Goal: Task Accomplishment & Management: Use online tool/utility

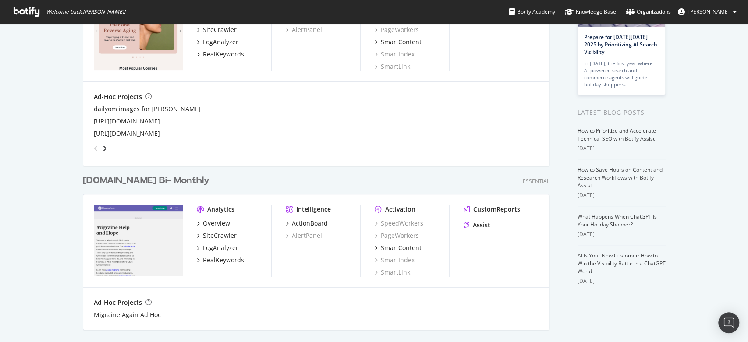
scroll to position [194, 0]
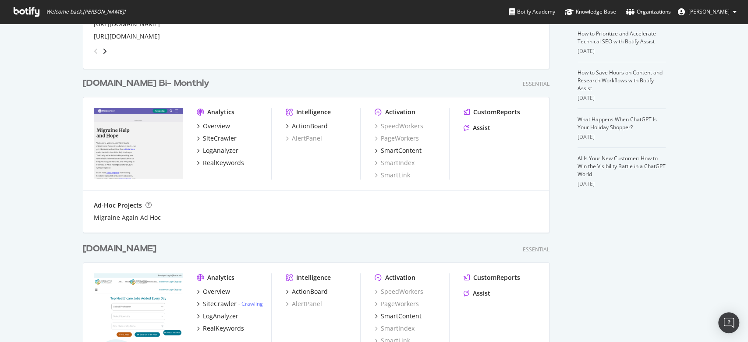
click at [162, 80] on div "[DOMAIN_NAME] Bi- Monthly" at bounding box center [146, 83] width 127 height 13
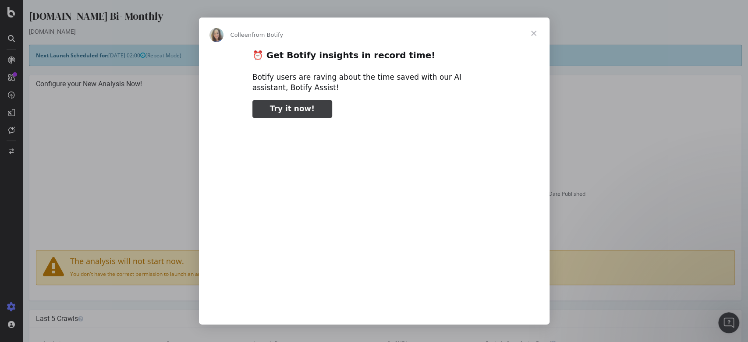
type input "132533"
click at [530, 33] on span "Close" at bounding box center [534, 34] width 32 height 32
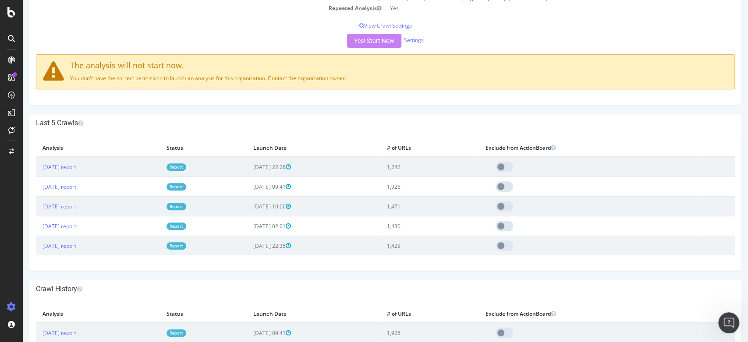
scroll to position [243, 0]
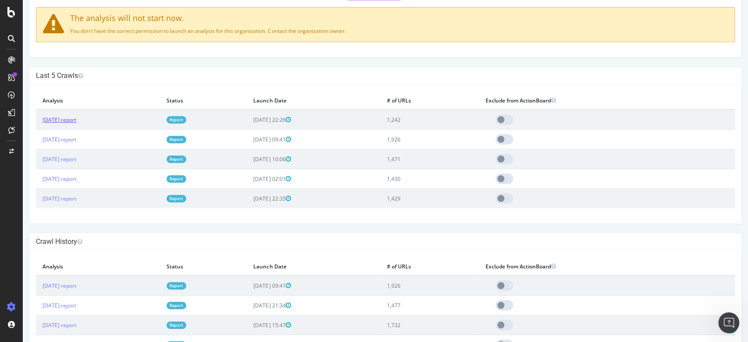
click at [76, 117] on link "[DATE] report" at bounding box center [59, 119] width 34 height 7
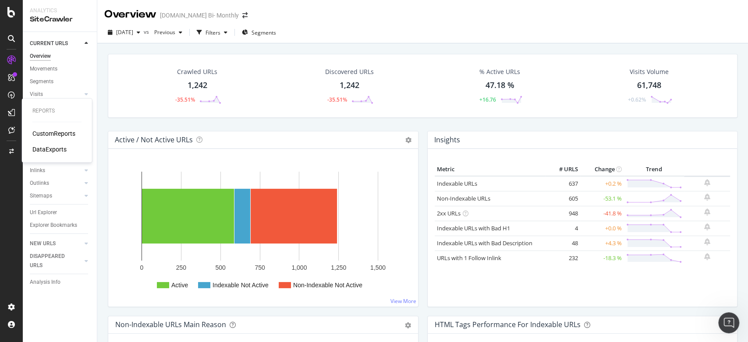
click at [53, 149] on div "DataExports" at bounding box center [49, 149] width 34 height 9
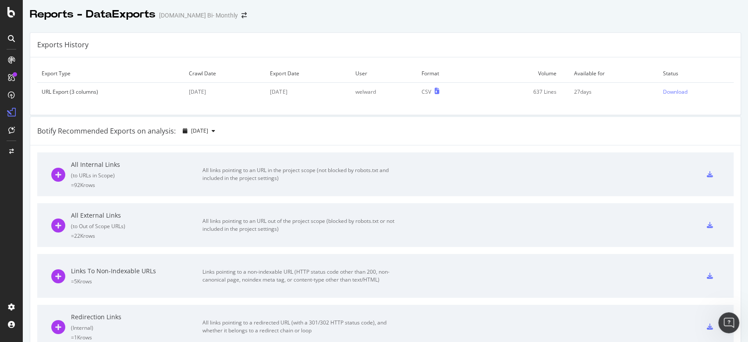
scroll to position [201, 0]
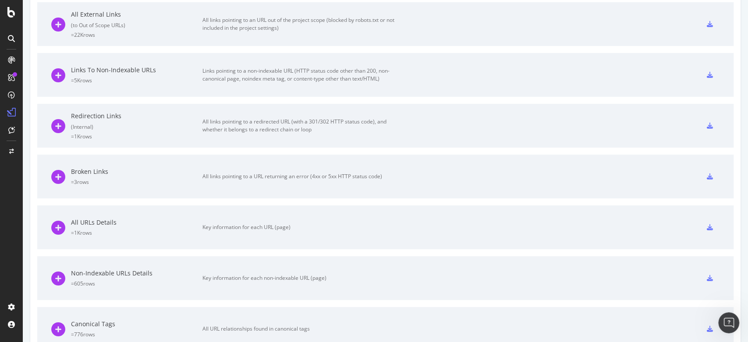
click at [286, 176] on div "All links pointing to a URL returning an error (4xx or 5xx HTTP status code)" at bounding box center [300, 177] width 197 height 8
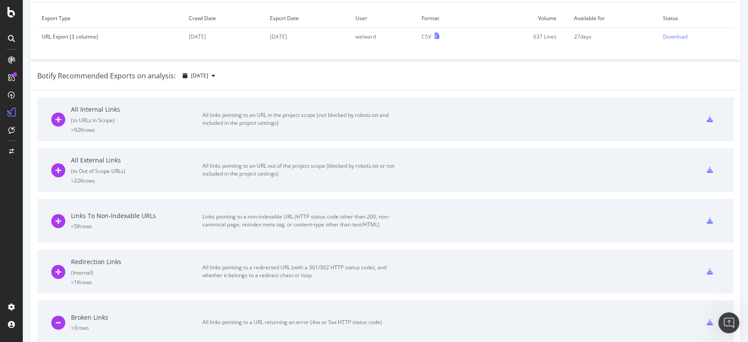
scroll to position [104, 0]
